Goal: Task Accomplishment & Management: Manage account settings

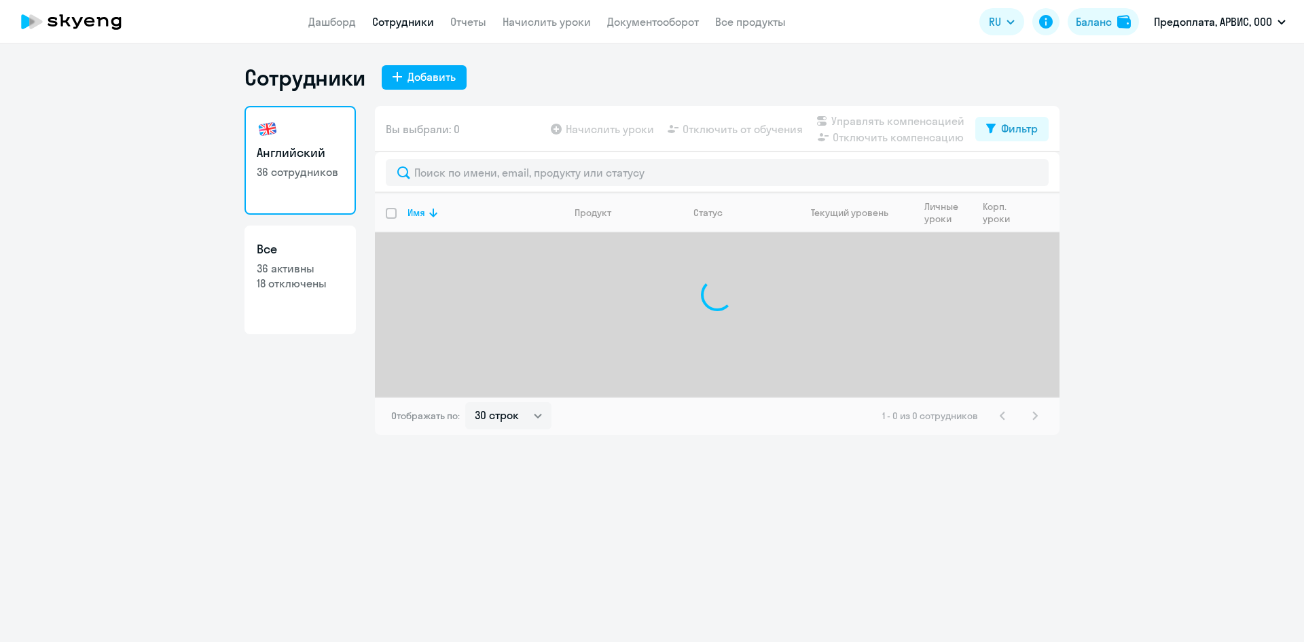
select select "30"
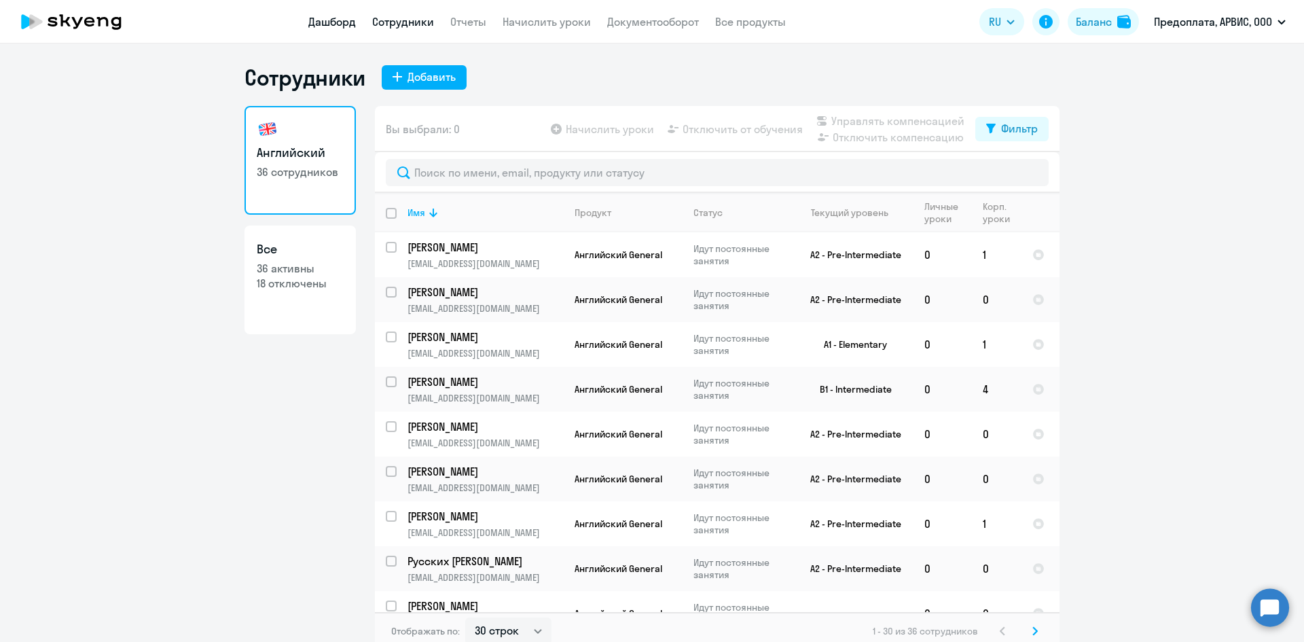
click at [325, 24] on link "Дашборд" at bounding box center [332, 22] width 48 height 14
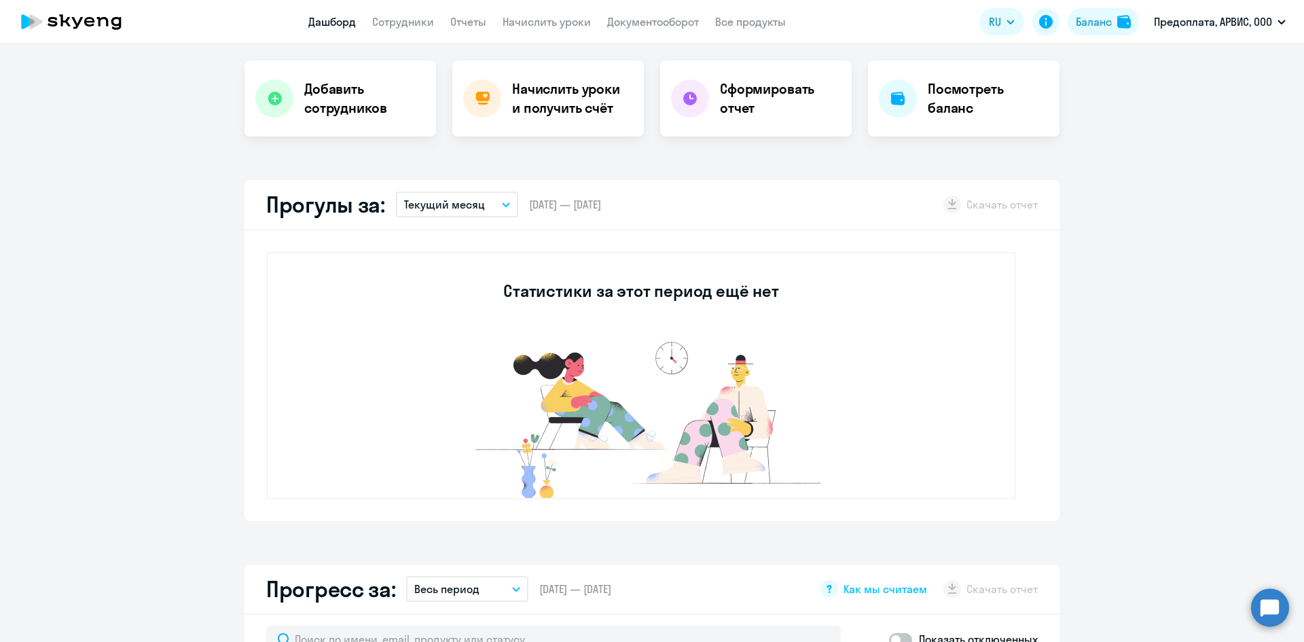
scroll to position [272, 0]
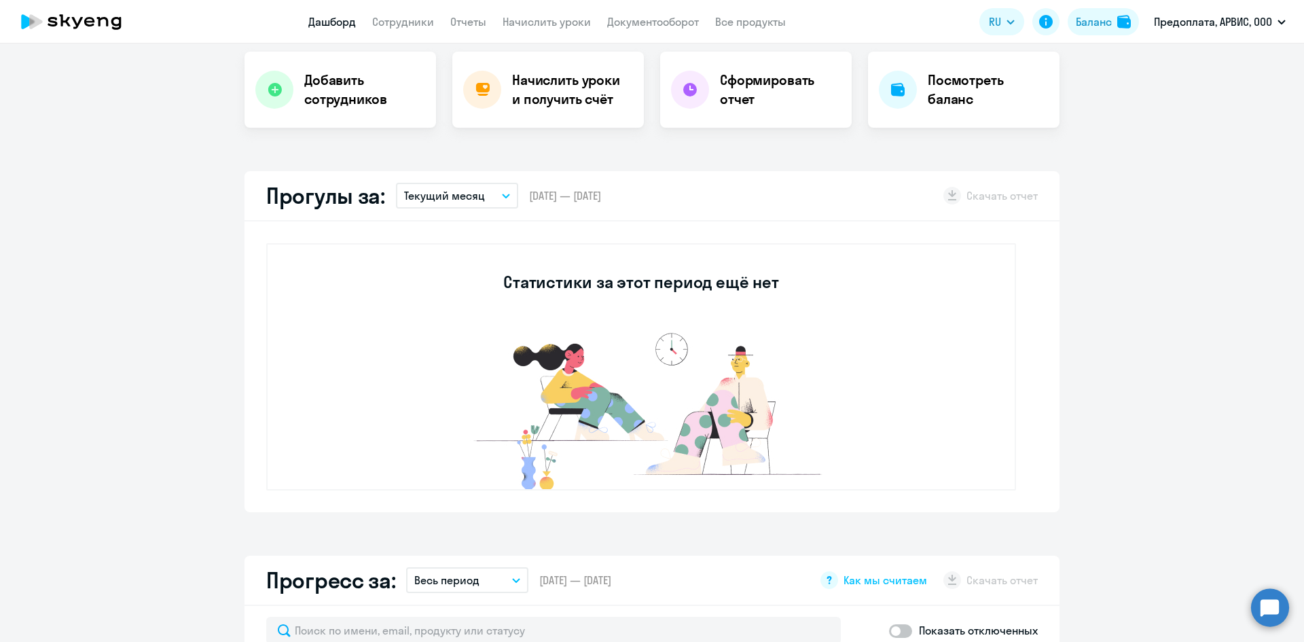
click at [502, 194] on icon "button" at bounding box center [506, 196] width 8 height 5
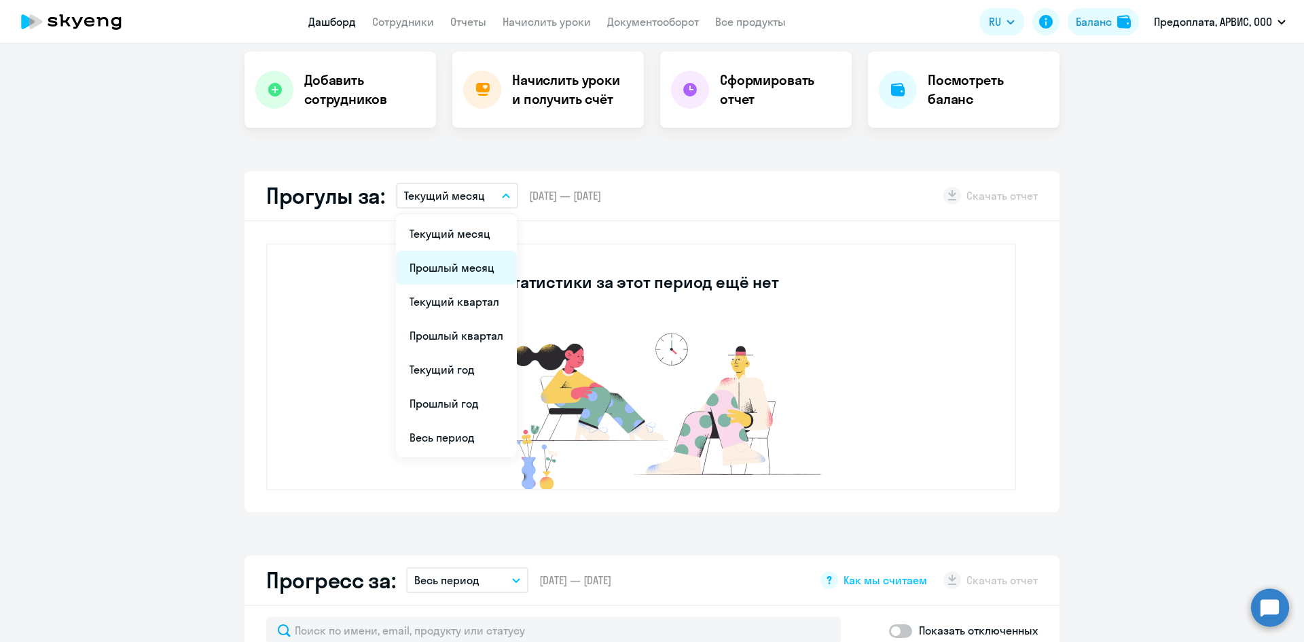
click at [450, 272] on li "Прошлый месяц" at bounding box center [456, 268] width 121 height 34
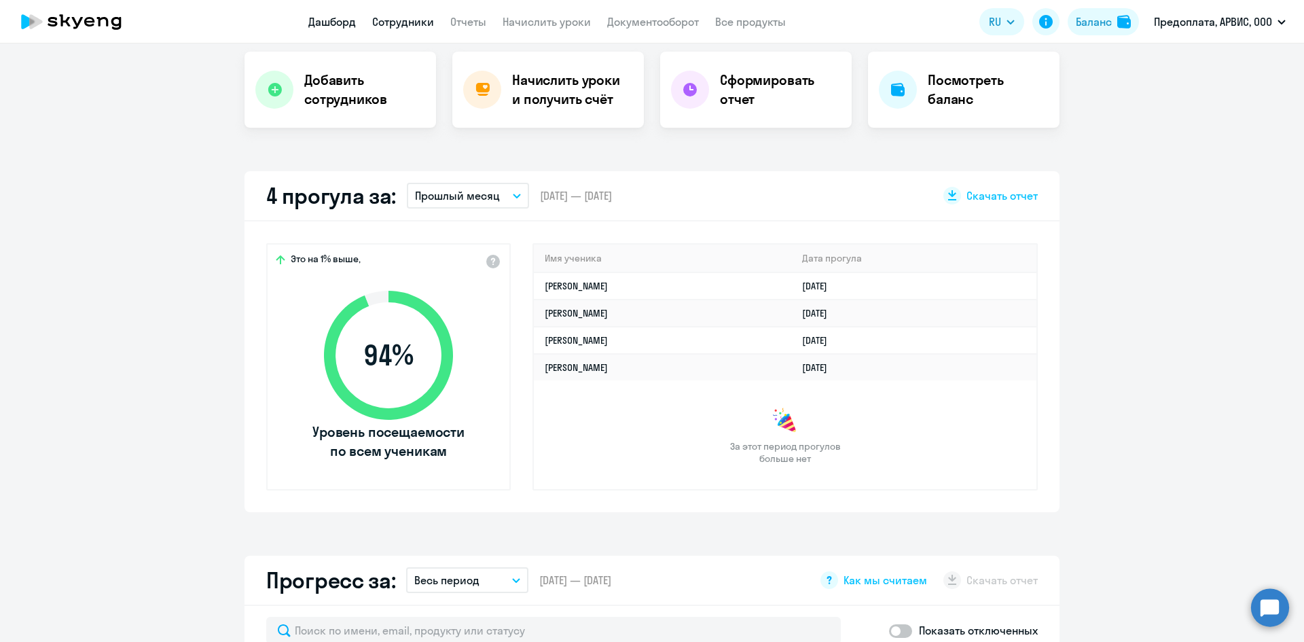
click at [381, 26] on link "Сотрудники" at bounding box center [403, 22] width 62 height 14
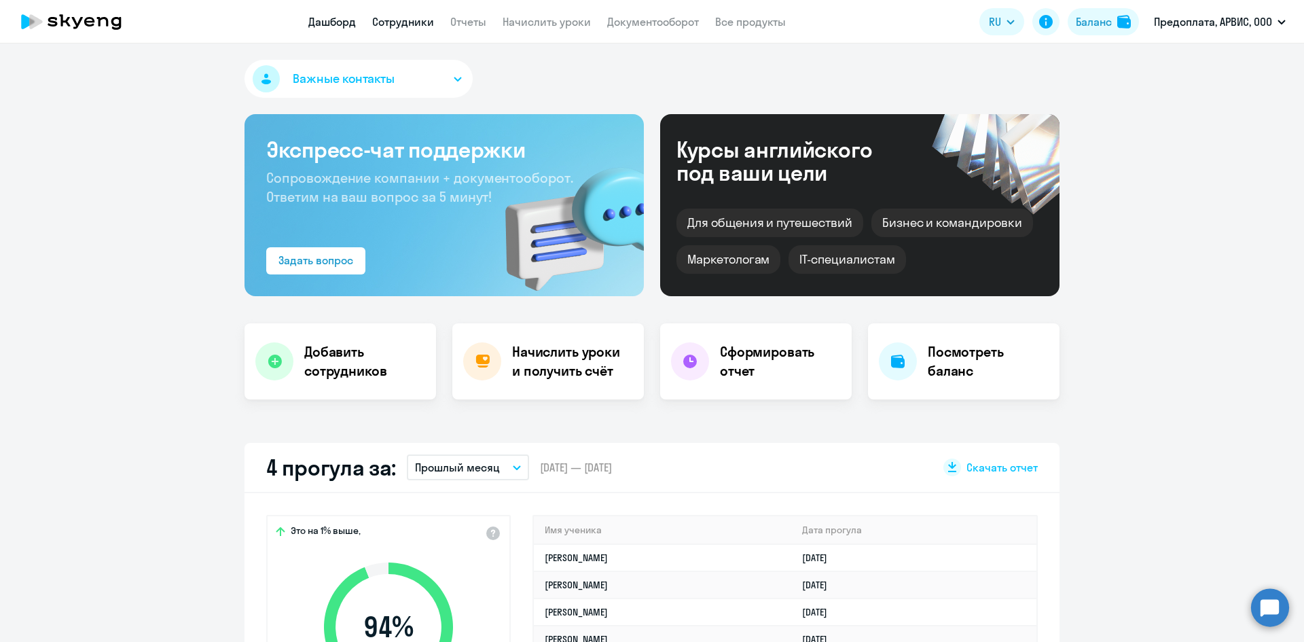
select select "30"
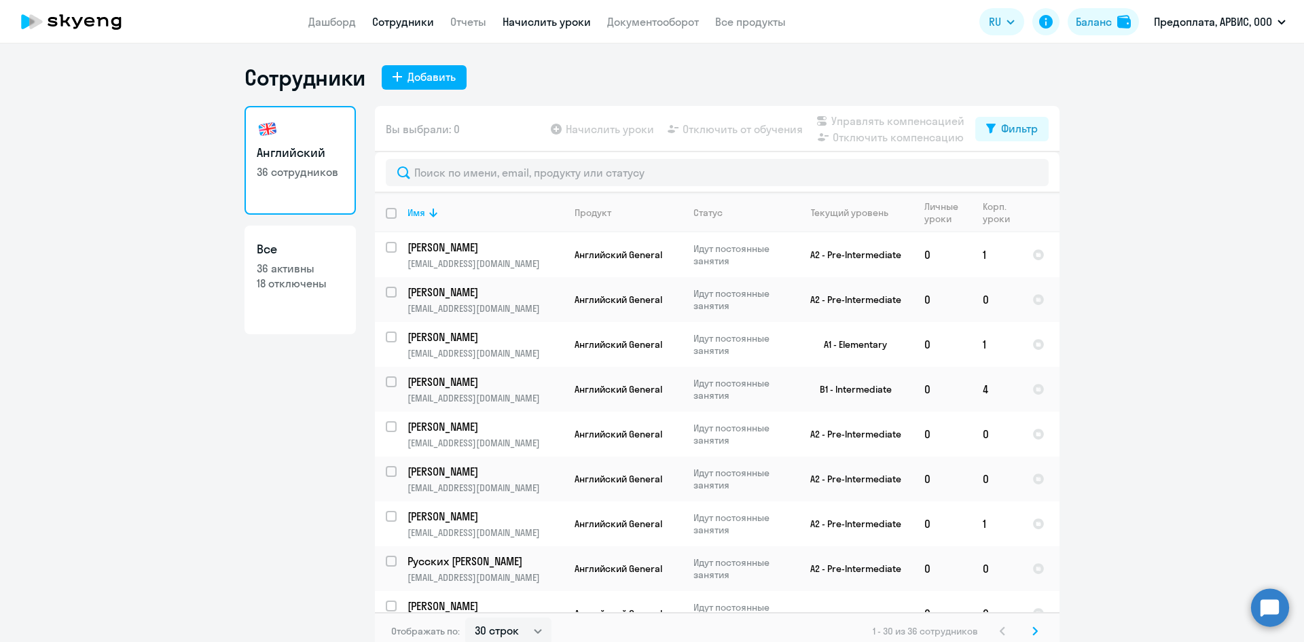
click at [558, 18] on link "Начислить уроки" at bounding box center [547, 22] width 88 height 14
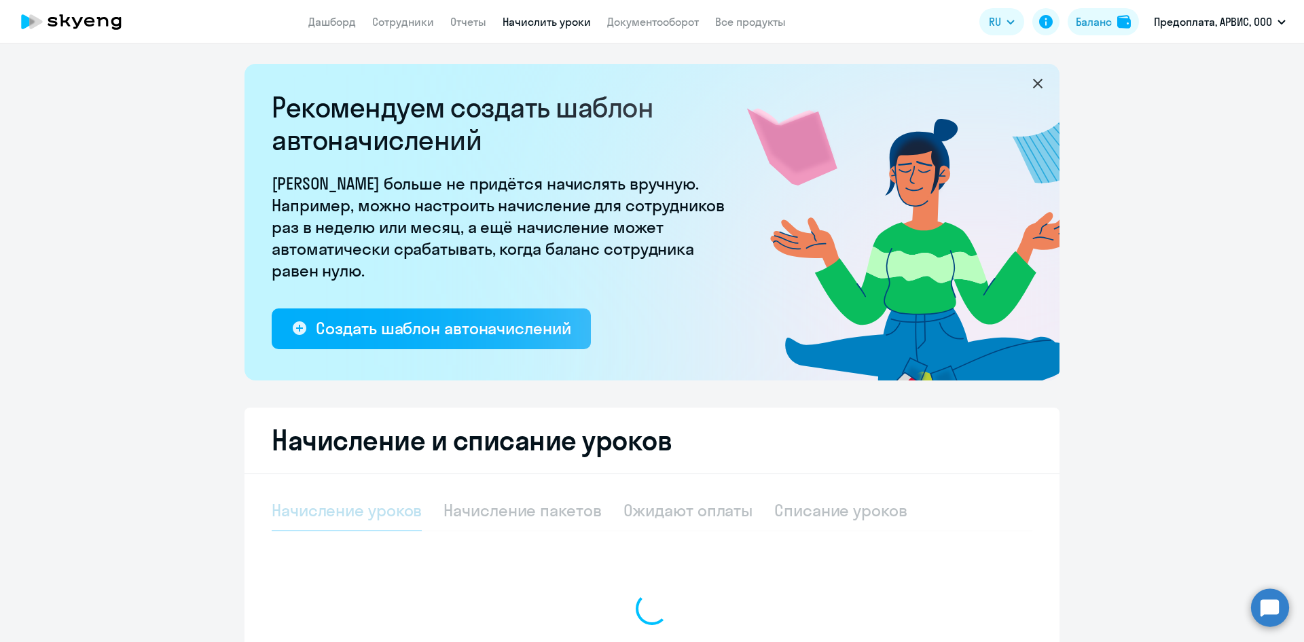
select select "10"
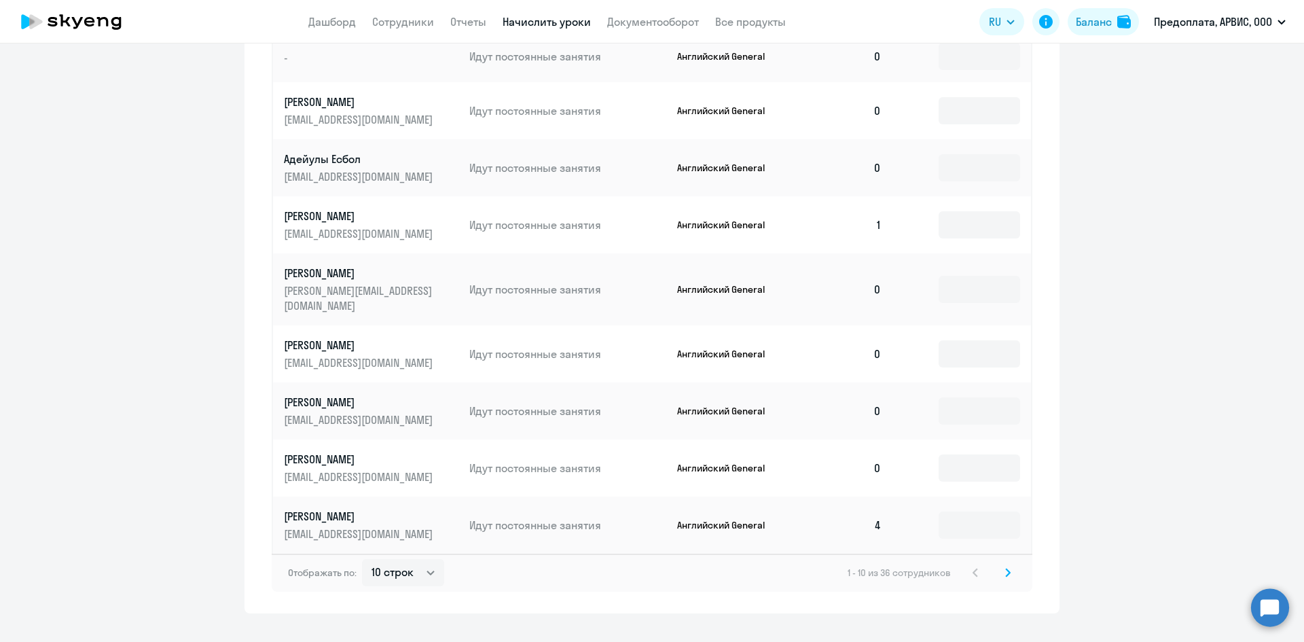
scroll to position [732, 0]
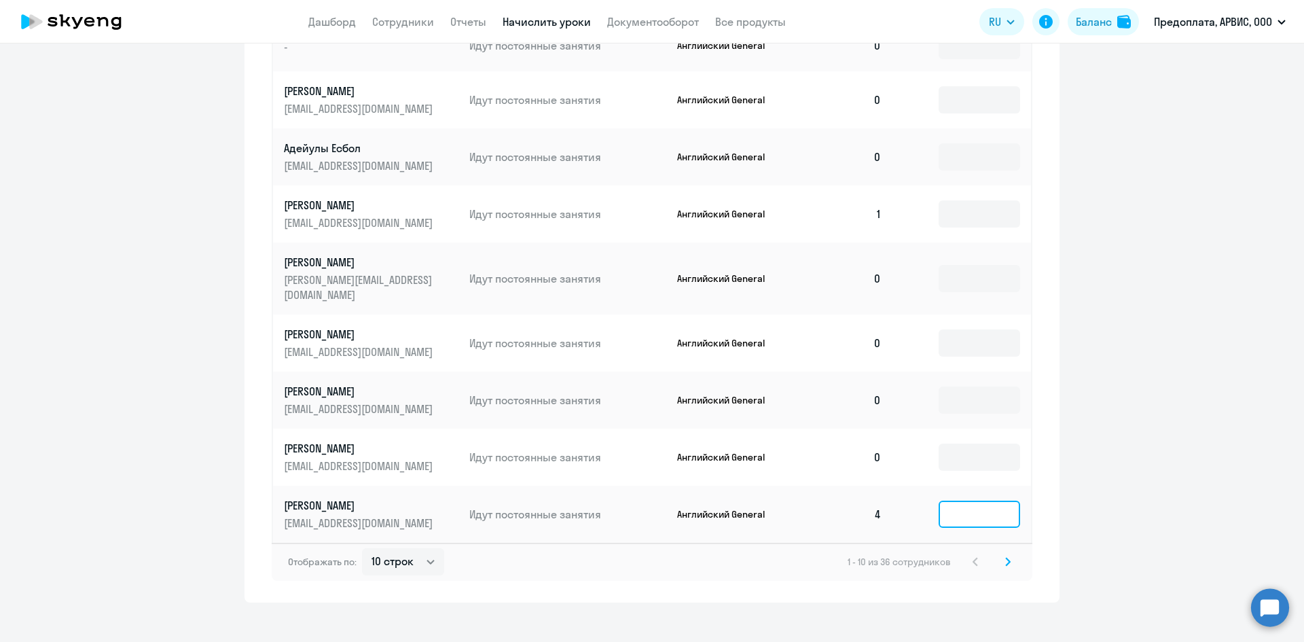
click at [973, 503] on input at bounding box center [980, 514] width 82 height 27
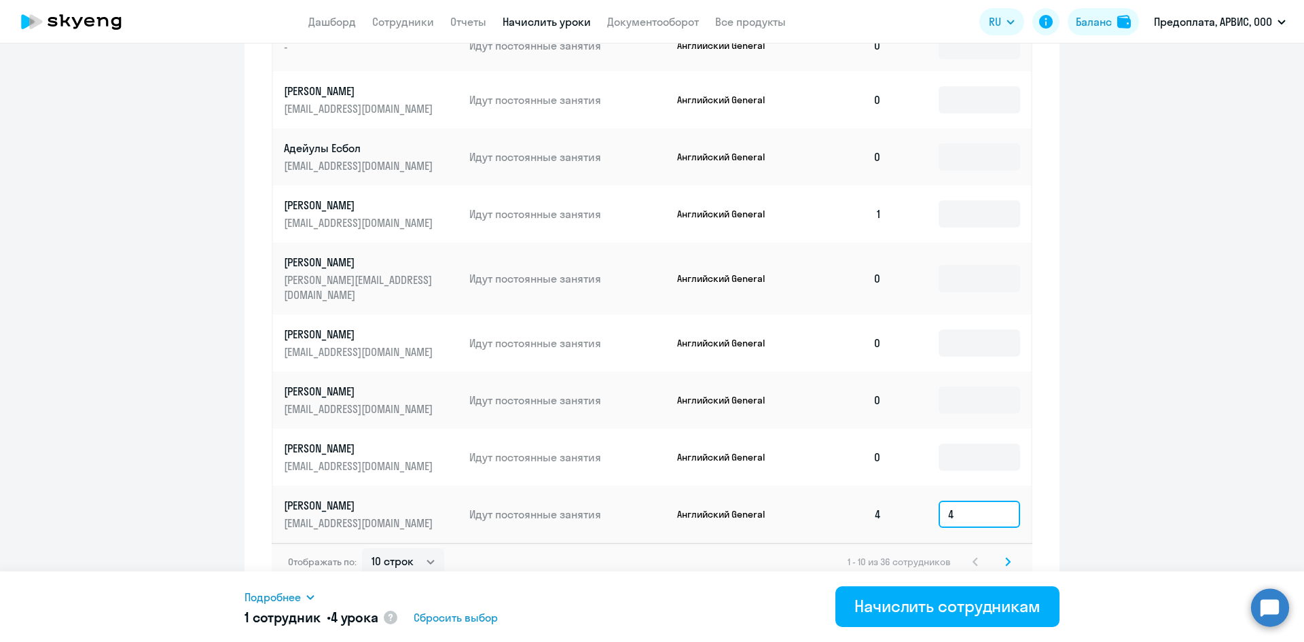
type input "4"
click at [1006, 558] on icon at bounding box center [1008, 561] width 4 height 7
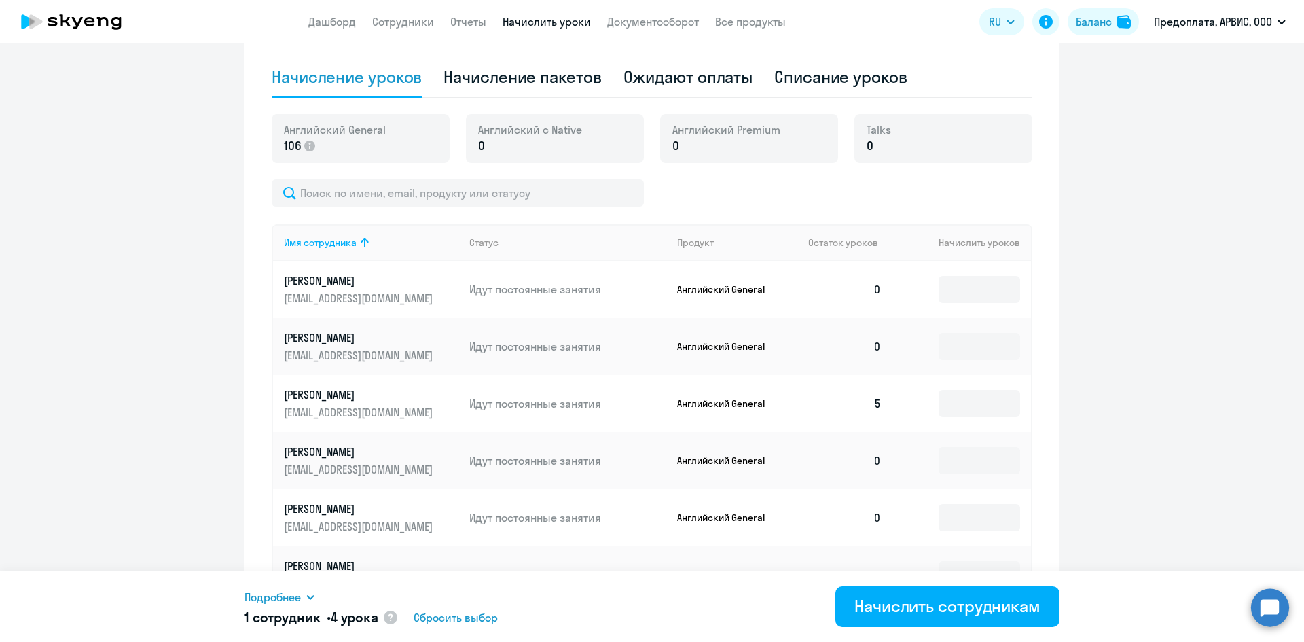
scroll to position [460, 0]
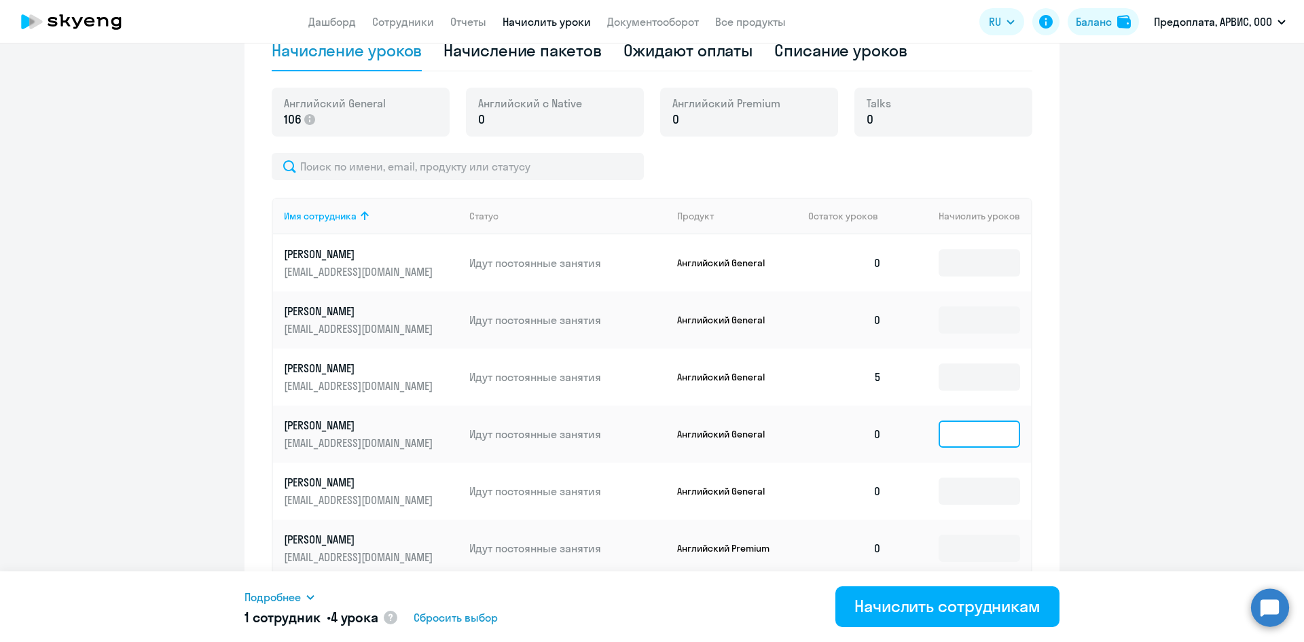
click at [977, 431] on input at bounding box center [980, 434] width 82 height 27
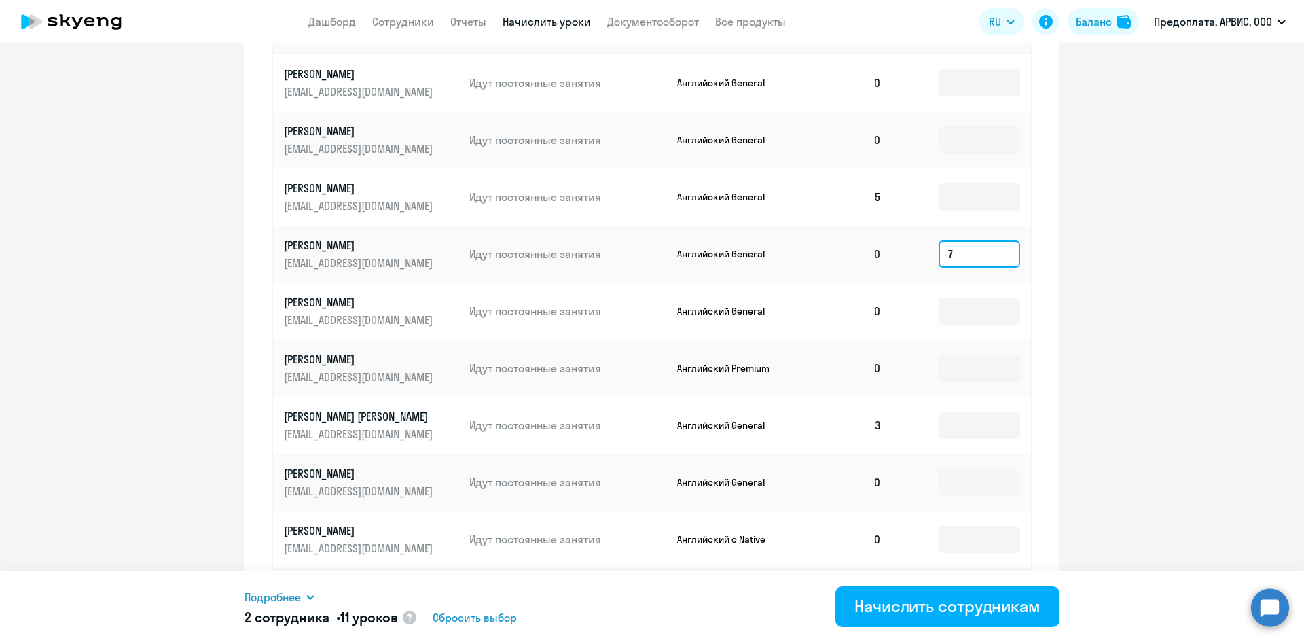
scroll to position [664, 0]
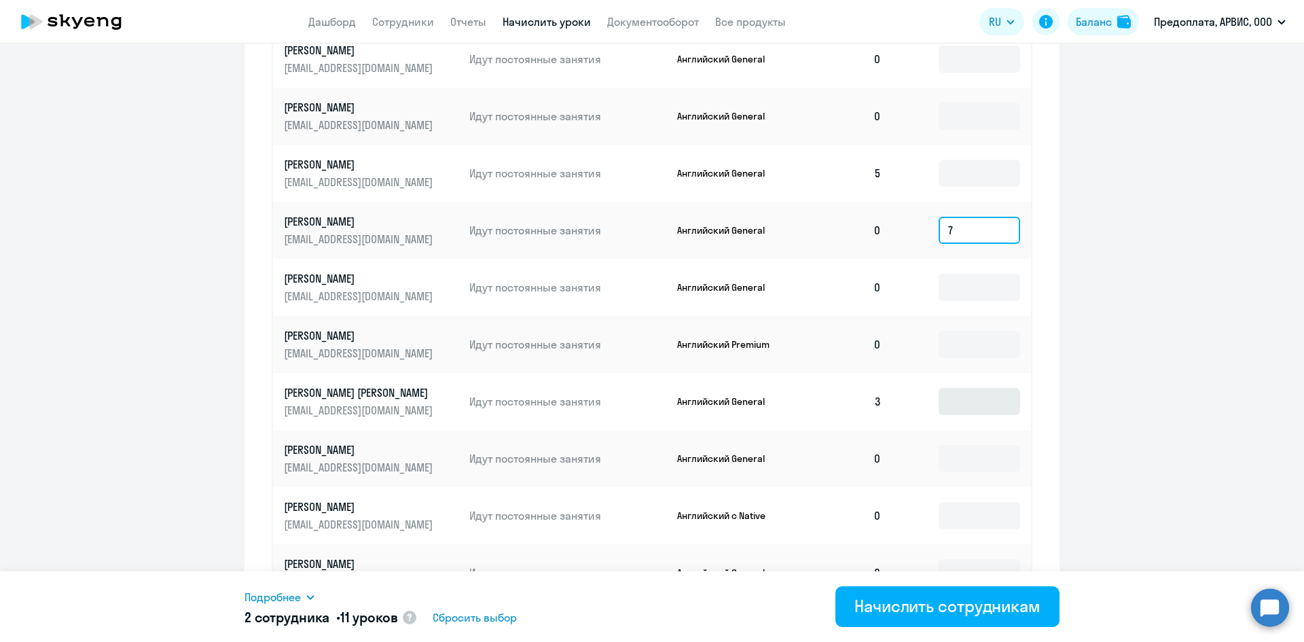
type input "7"
click at [961, 398] on input at bounding box center [980, 401] width 82 height 27
type input "7"
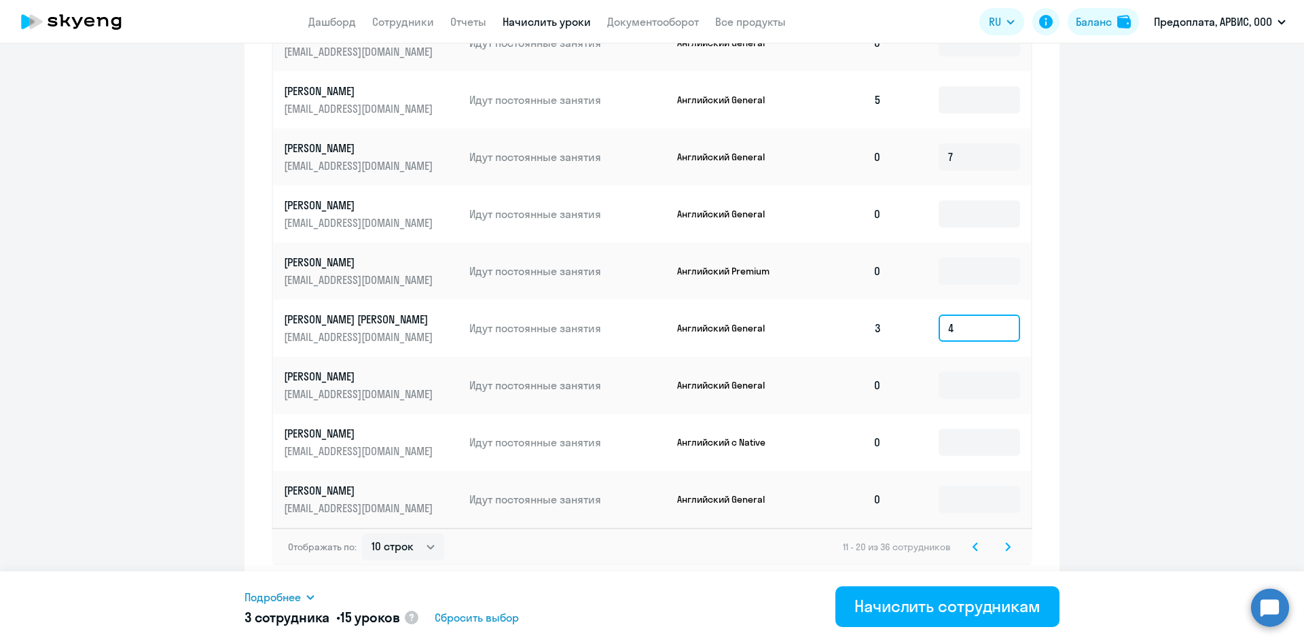
type input "4"
click at [1006, 546] on icon at bounding box center [1008, 546] width 4 height 7
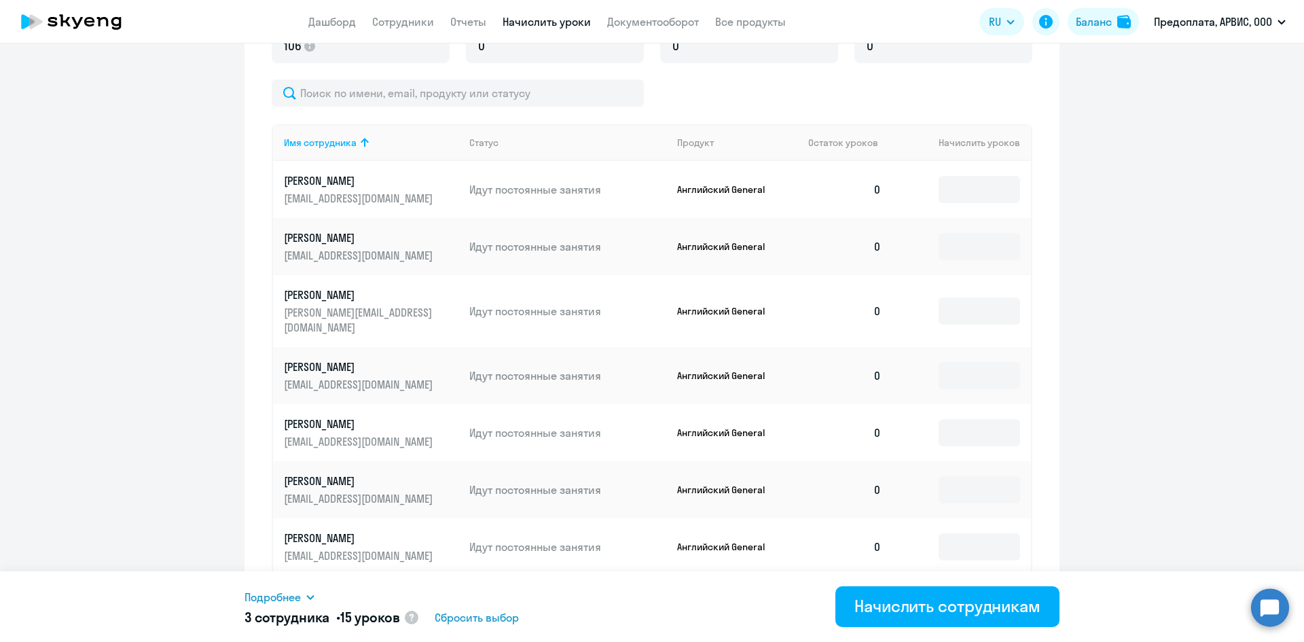
scroll to position [601, 0]
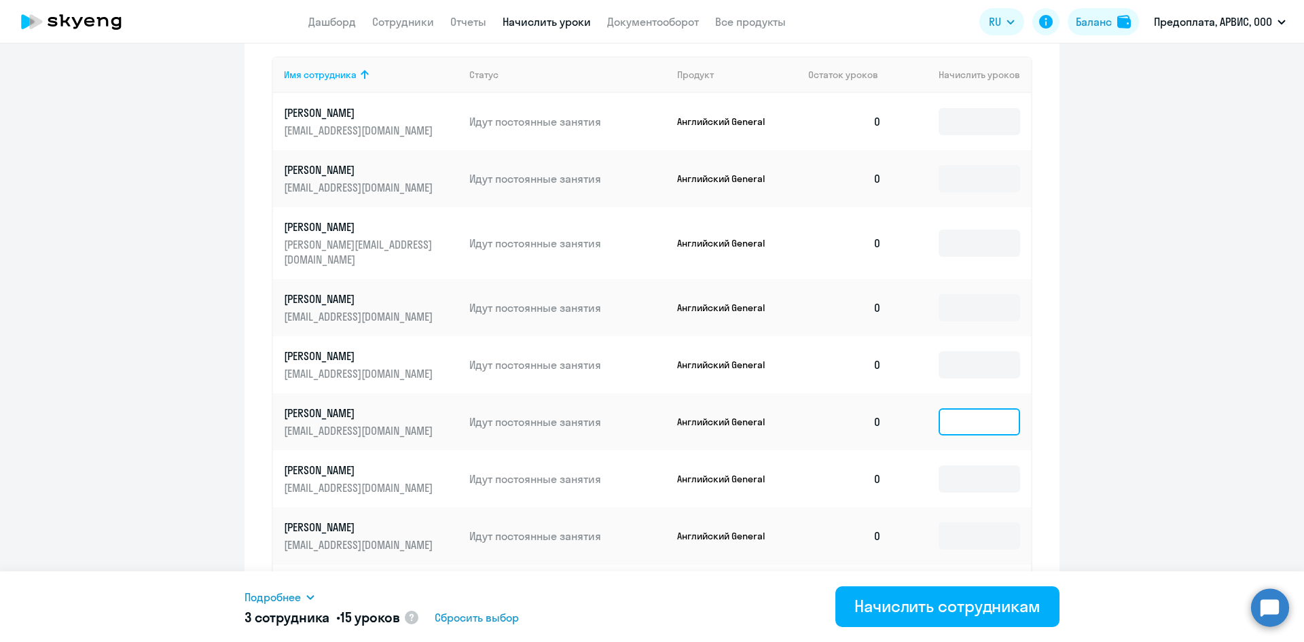
click at [969, 408] on input at bounding box center [980, 421] width 82 height 27
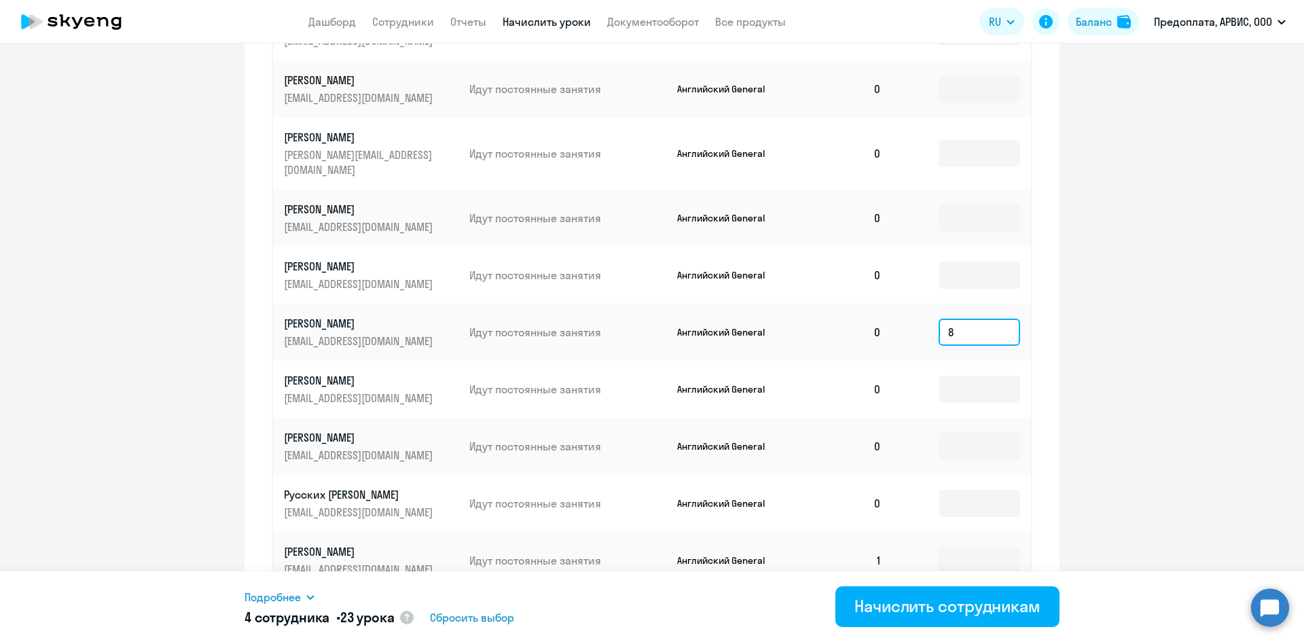
scroll to position [737, 0]
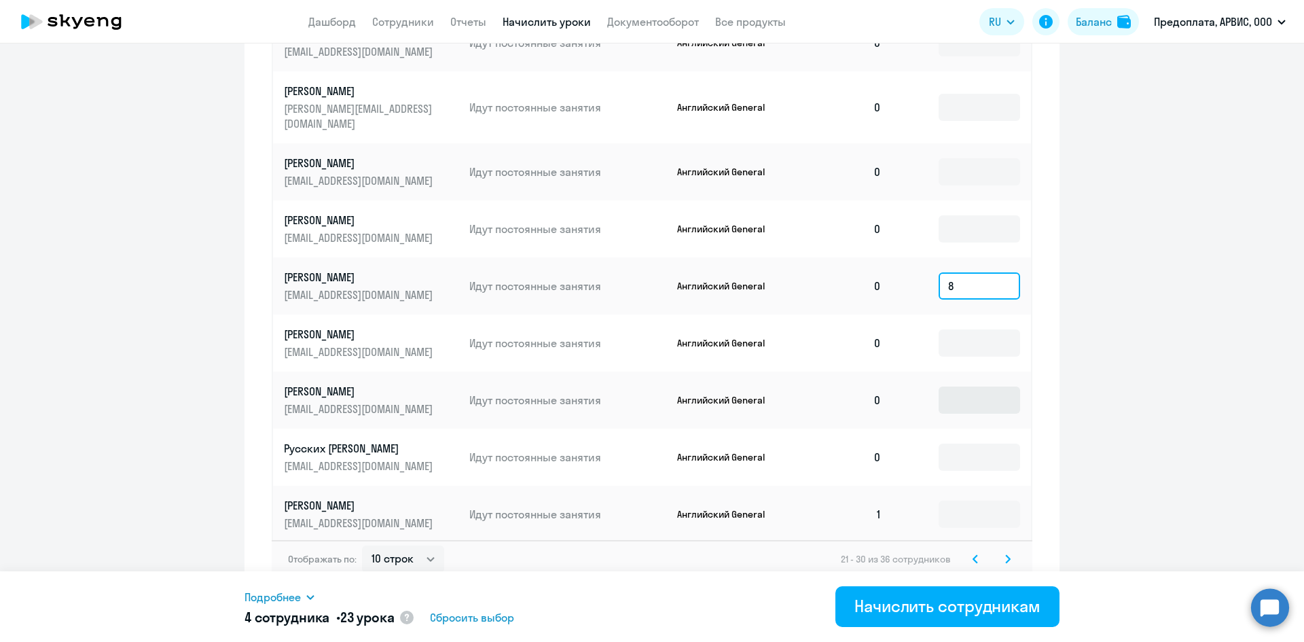
type input "8"
click at [974, 387] on input at bounding box center [980, 400] width 82 height 27
type input "8"
click at [954, 501] on input at bounding box center [980, 514] width 82 height 27
type input "8"
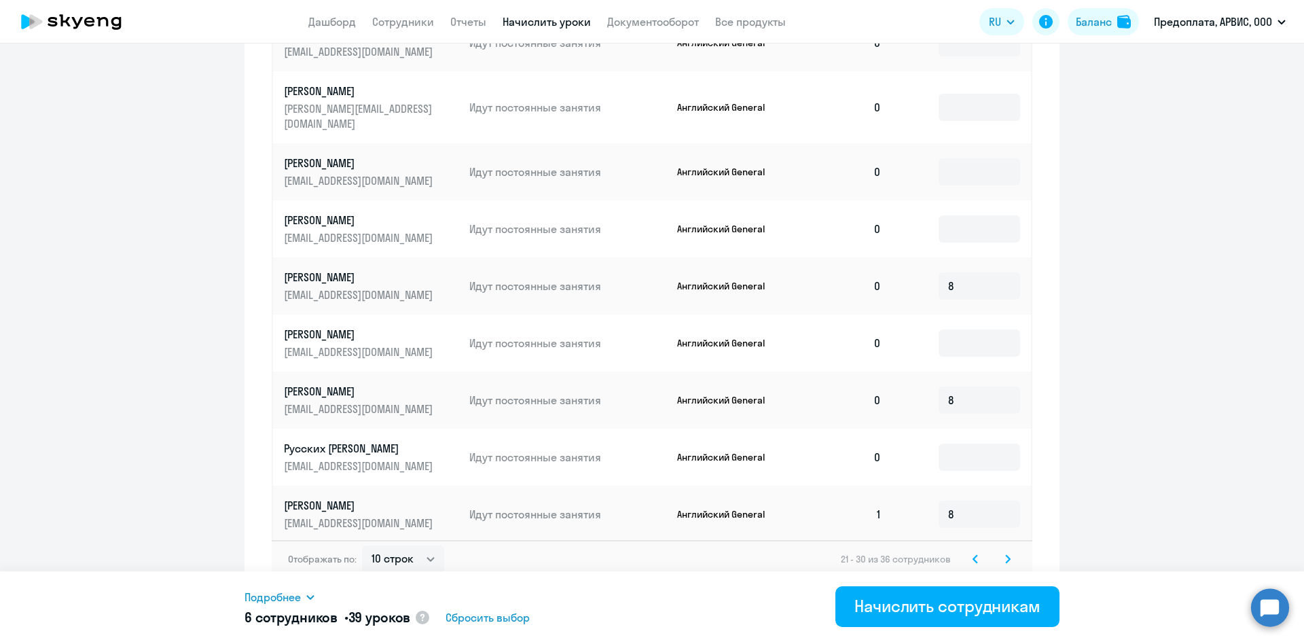
click at [1006, 555] on icon at bounding box center [1008, 558] width 4 height 7
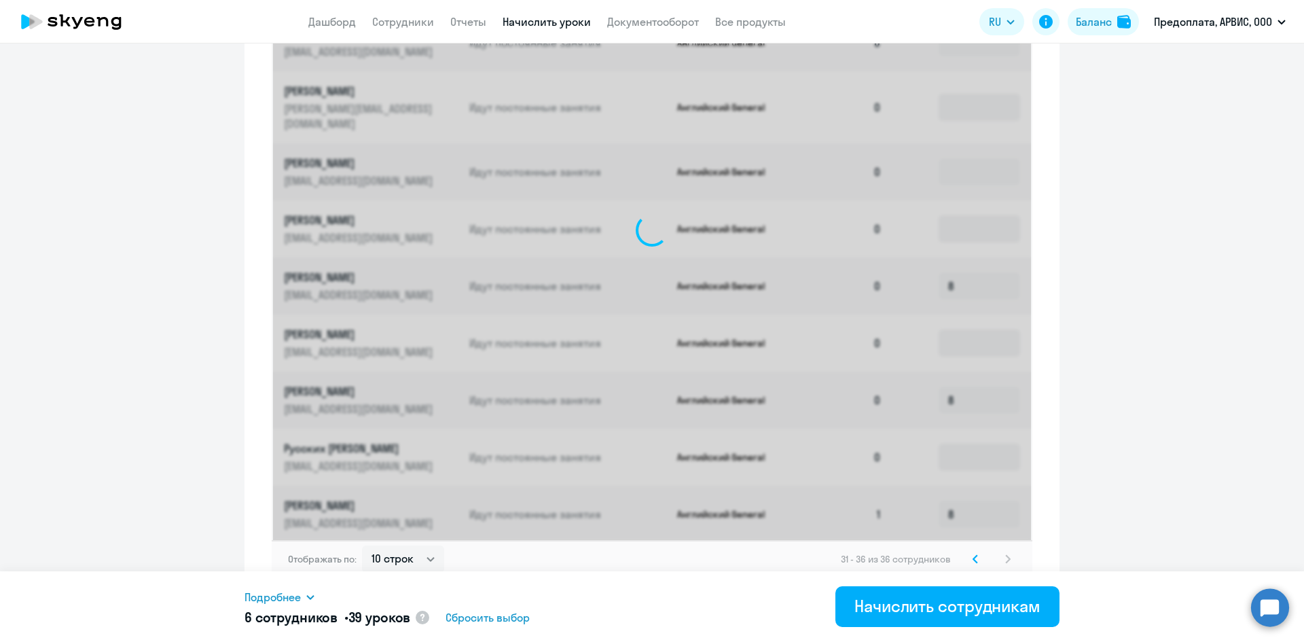
scroll to position [509, 0]
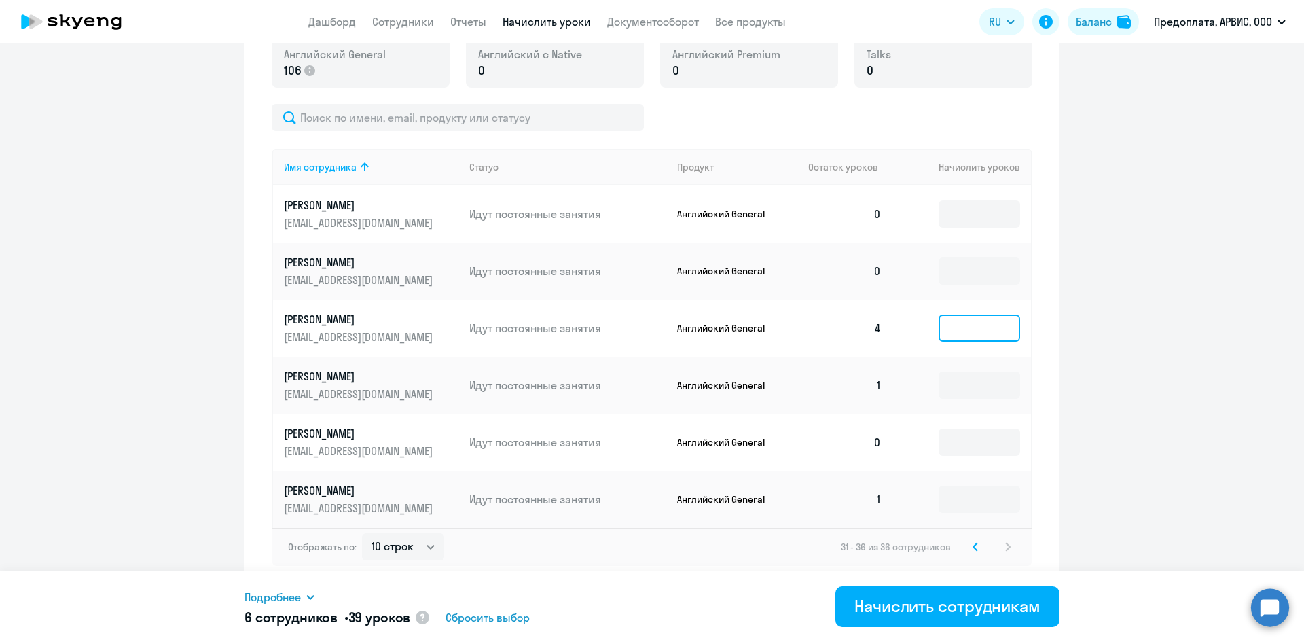
click at [949, 327] on input at bounding box center [980, 328] width 82 height 27
type input "4"
click at [956, 387] on input at bounding box center [980, 385] width 82 height 27
type input "8"
click at [944, 495] on input at bounding box center [980, 499] width 82 height 27
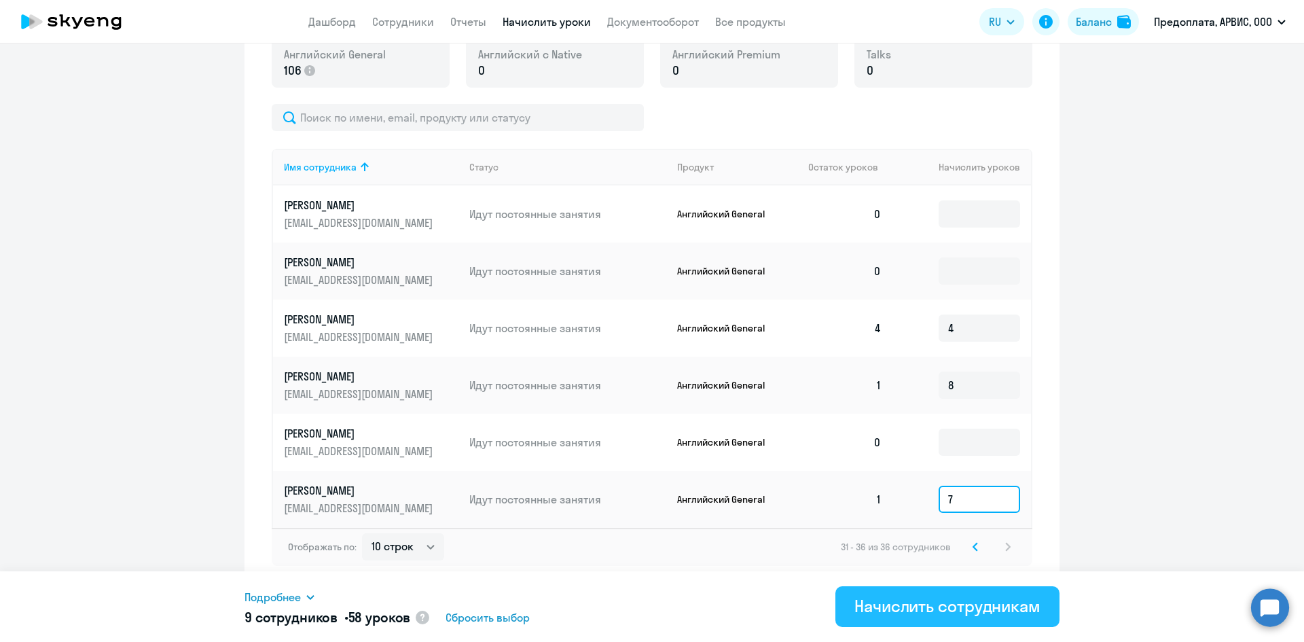
type input "7"
click at [984, 607] on div "Начислить сотрудникам" at bounding box center [948, 606] width 186 height 22
